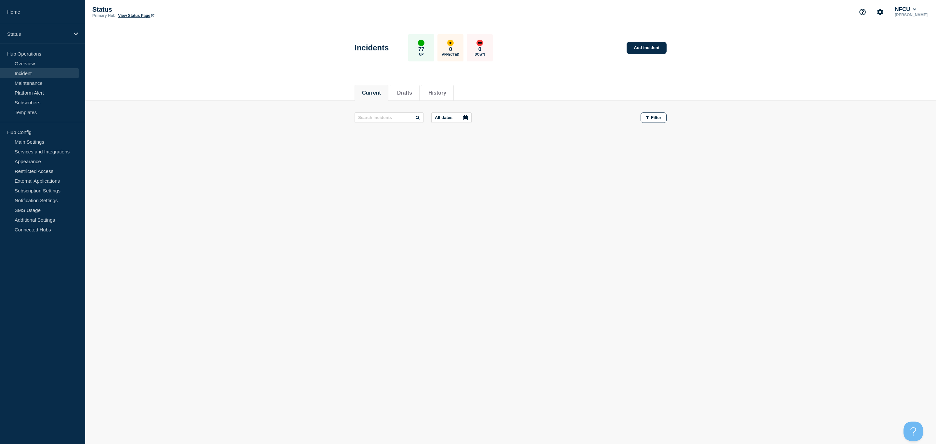
click at [22, 71] on link "Incident" at bounding box center [39, 73] width 79 height 10
click at [39, 84] on link "Maintenance" at bounding box center [39, 83] width 79 height 10
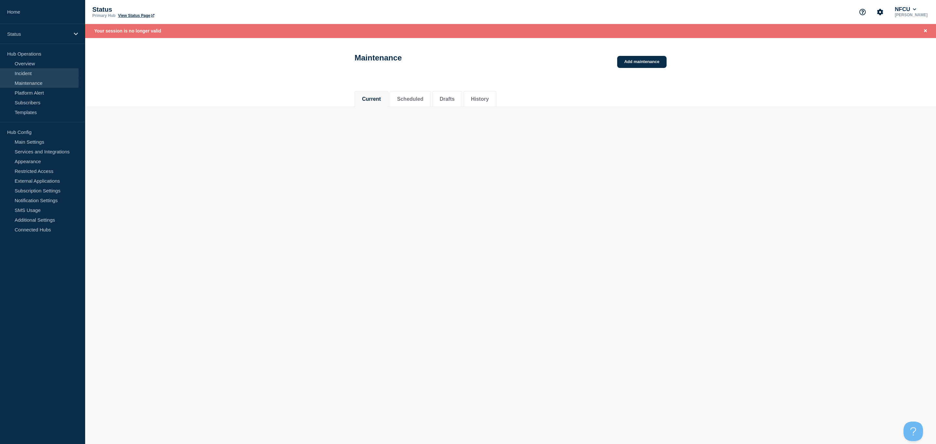
click at [24, 72] on link "Incident" at bounding box center [39, 73] width 79 height 10
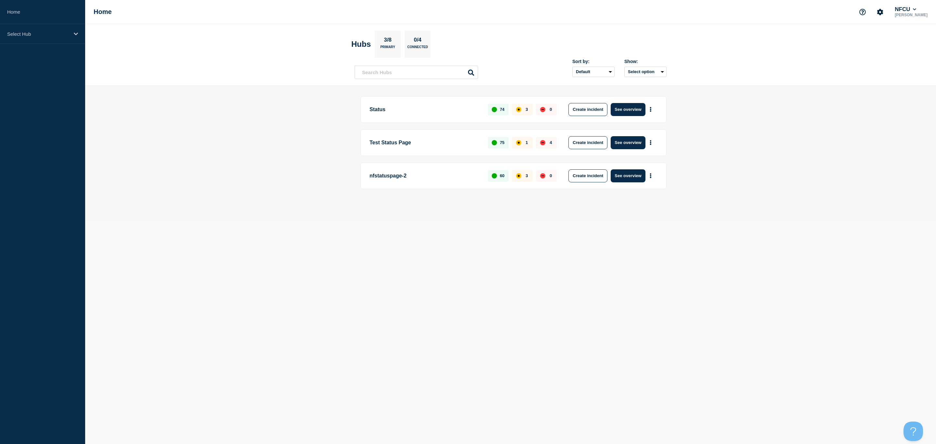
click at [51, 46] on aside "Home Select Hub" at bounding box center [42, 222] width 85 height 444
click at [52, 43] on div "Select Hub" at bounding box center [42, 34] width 85 height 20
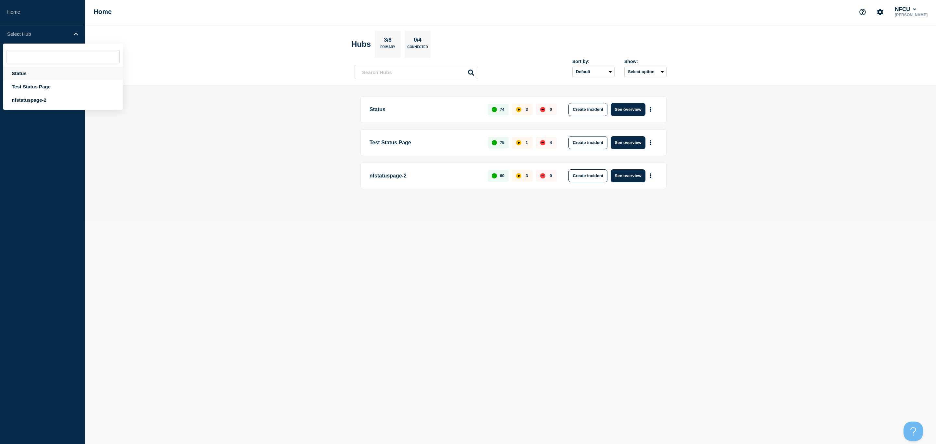
click at [29, 72] on div "Status" at bounding box center [63, 73] width 120 height 13
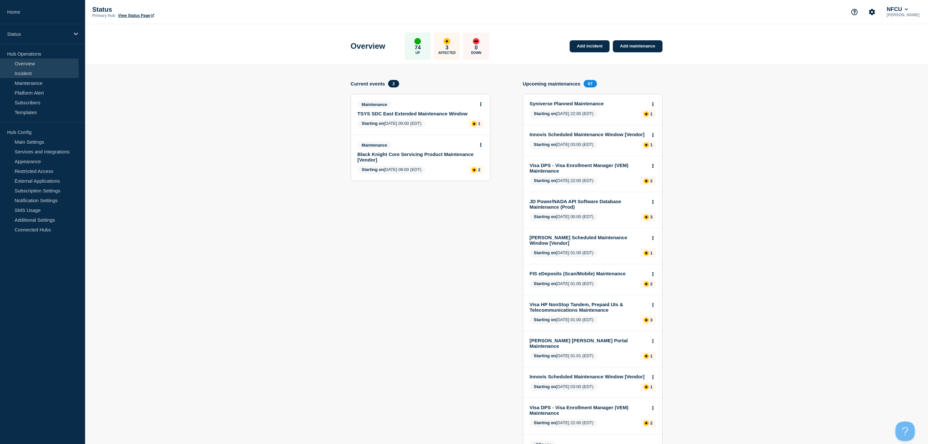
click at [39, 72] on link "Incident" at bounding box center [39, 73] width 79 height 10
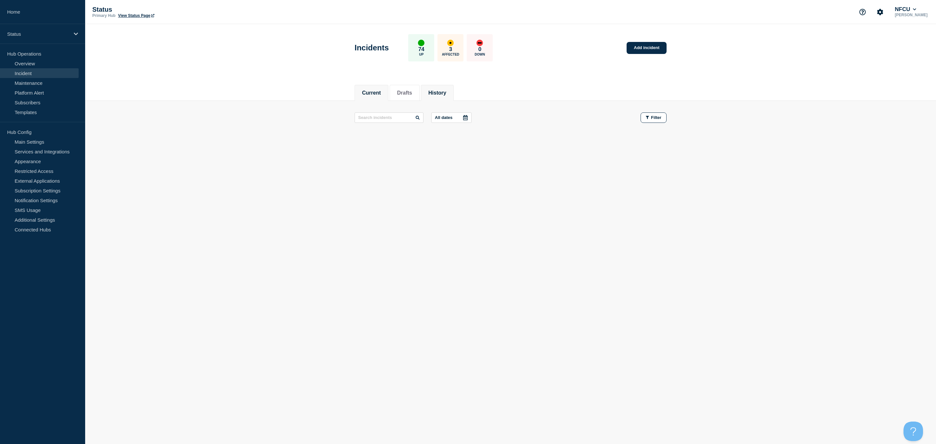
click at [446, 93] on button "History" at bounding box center [437, 93] width 18 height 6
